Goal: Find specific page/section: Find specific page/section

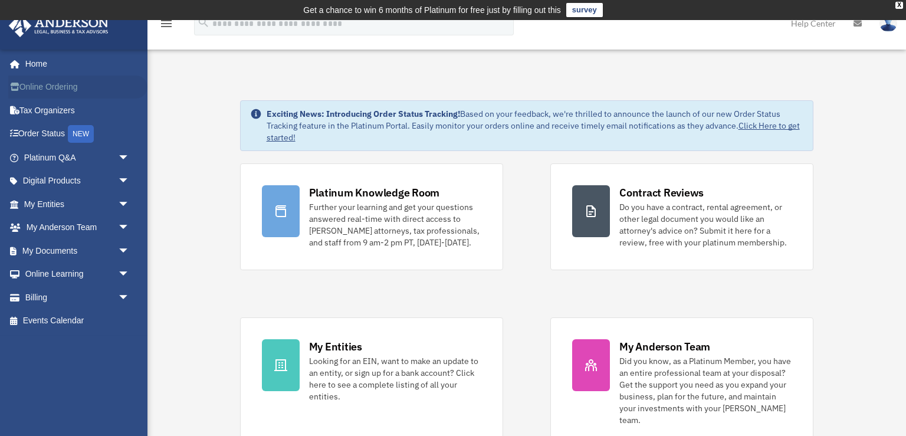
click at [44, 89] on link "Online Ordering" at bounding box center [77, 88] width 139 height 24
click at [39, 109] on link "Tax Organizers" at bounding box center [77, 111] width 139 height 24
